Goal: Task Accomplishment & Management: Manage account settings

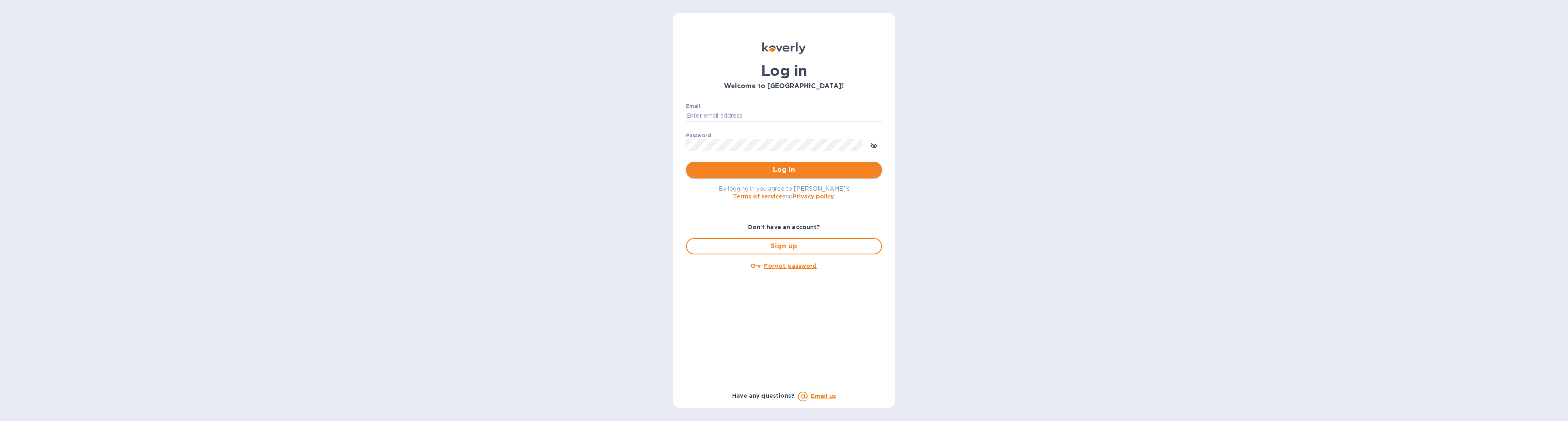
type input "[EMAIL_ADDRESS][DOMAIN_NAME]"
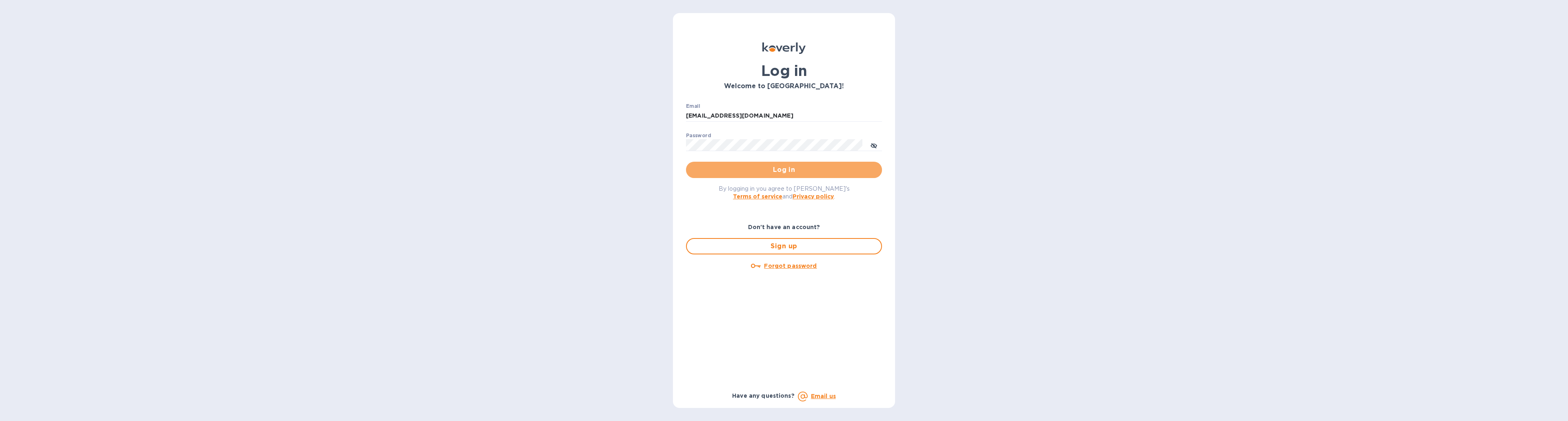
click at [789, 171] on span "Log in" at bounding box center [784, 169] width 183 height 10
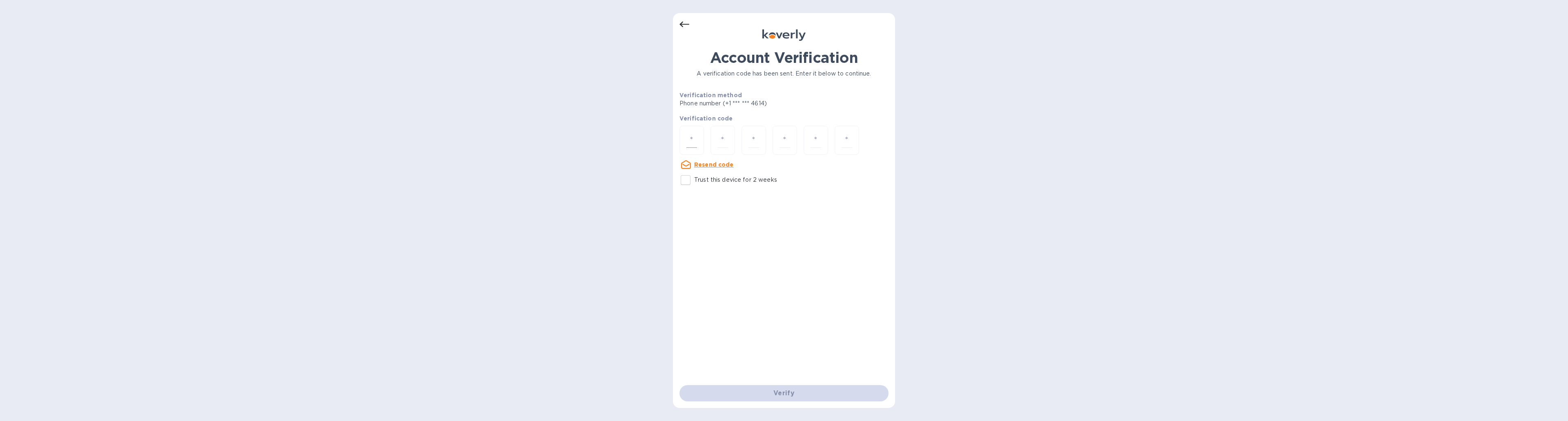
click at [687, 142] on input "number" at bounding box center [692, 141] width 11 height 15
type input "8"
type input "3"
type input "5"
type input "7"
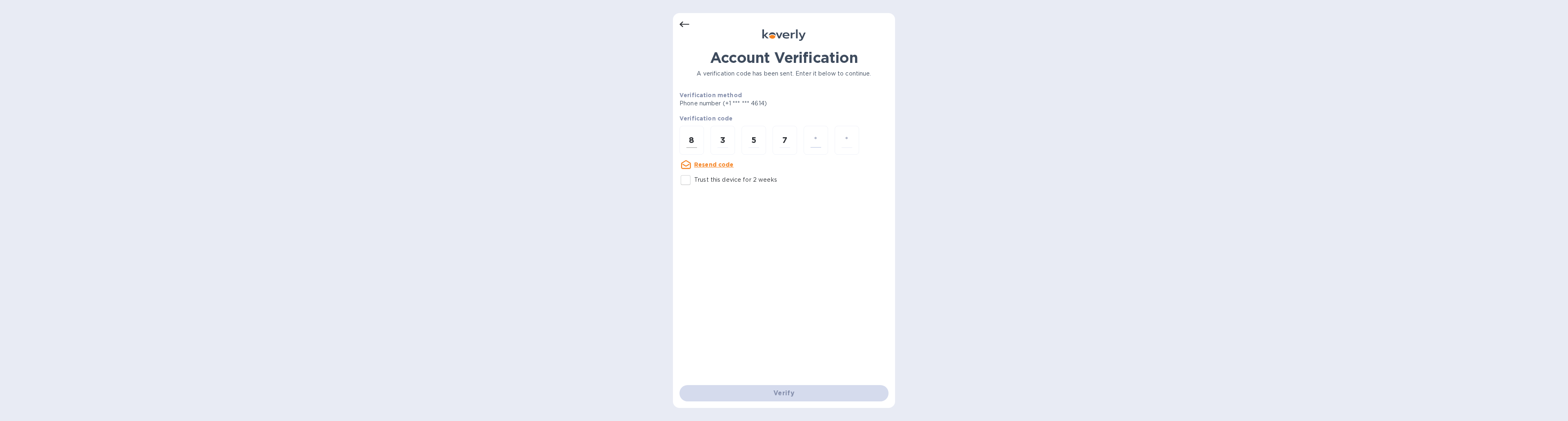
type input "4"
type input "6"
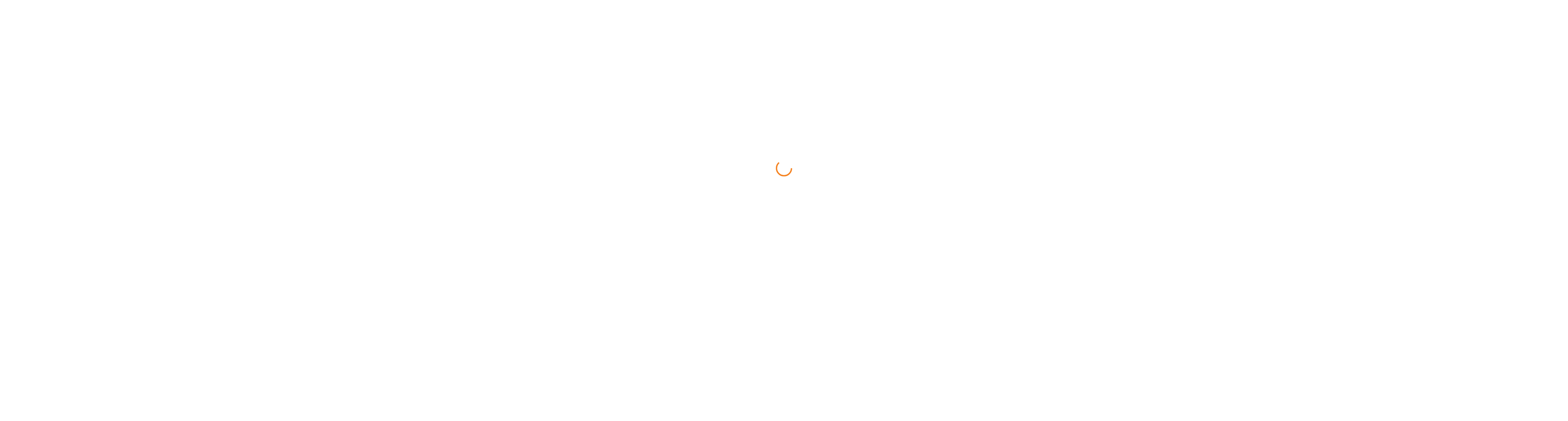
click at [688, 0] on html at bounding box center [784, 0] width 1568 height 0
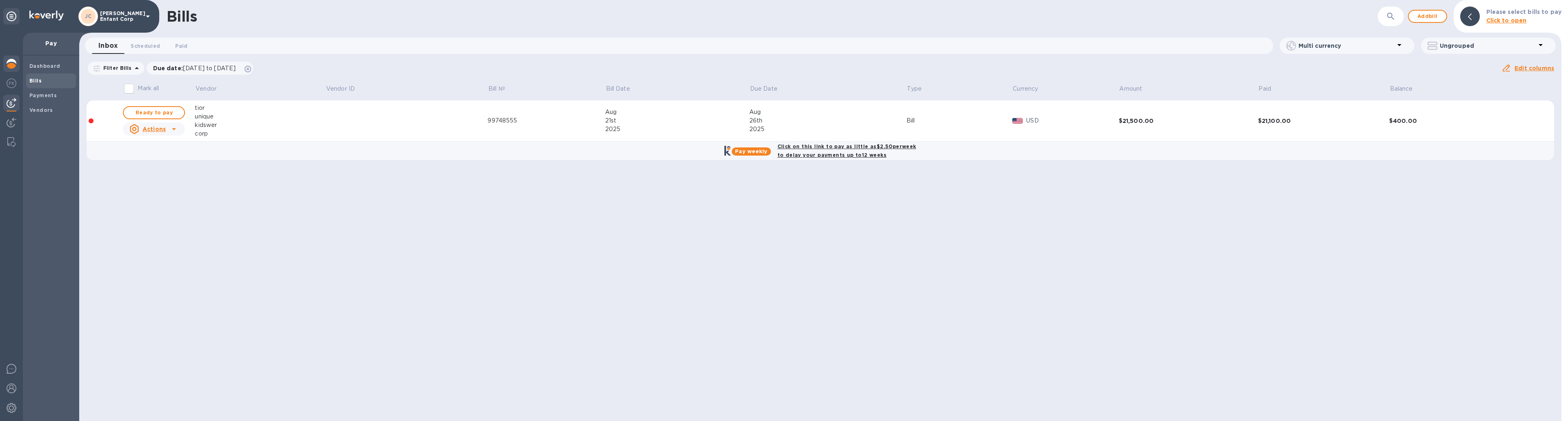
click at [13, 63] on img at bounding box center [11, 63] width 10 height 10
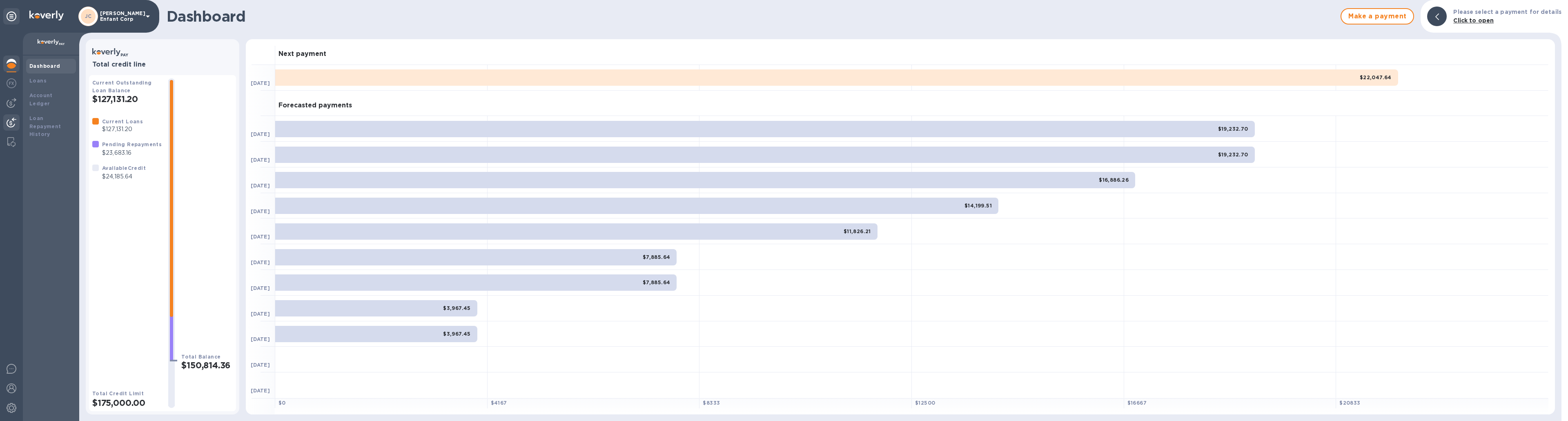
click at [13, 124] on img at bounding box center [11, 122] width 10 height 10
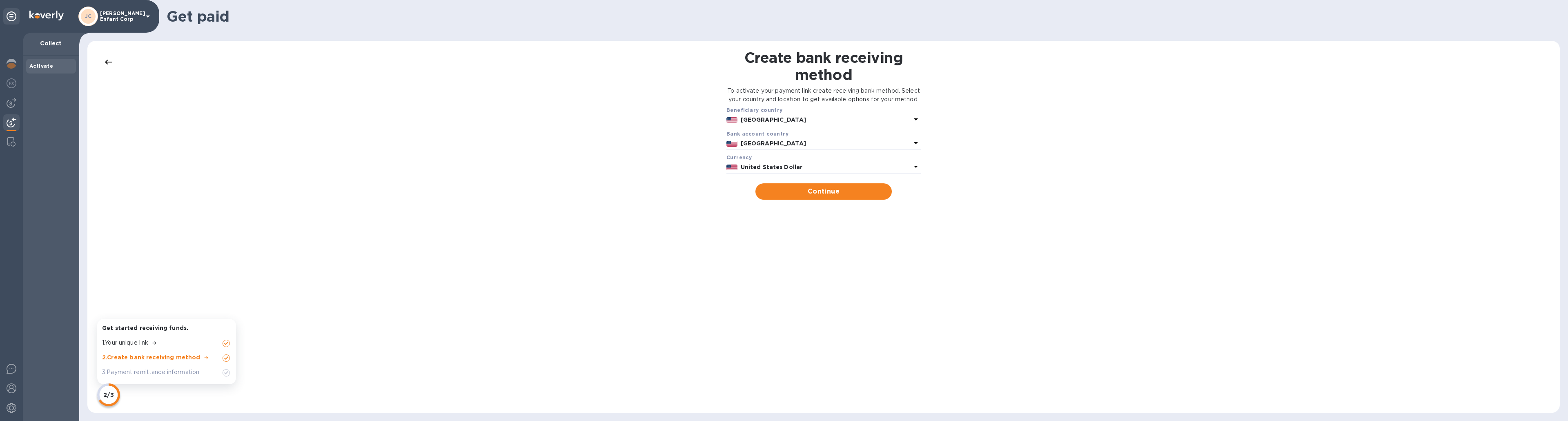
click at [53, 65] on div "Activate" at bounding box center [51, 66] width 43 height 8
click at [13, 63] on img at bounding box center [11, 63] width 10 height 10
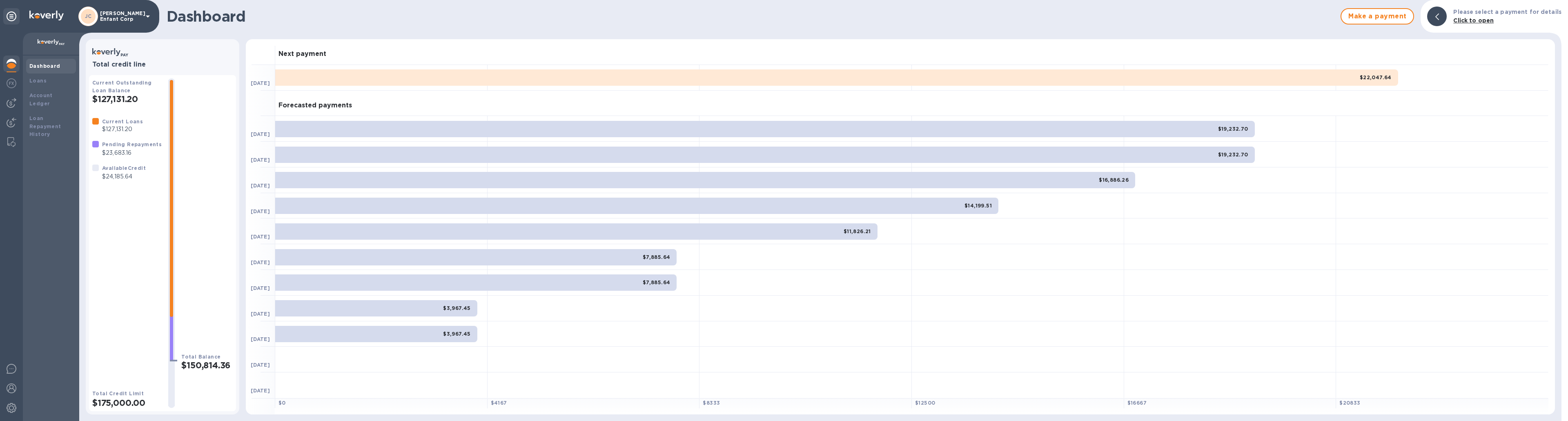
click at [43, 15] on img at bounding box center [47, 15] width 34 height 10
